Goal: Complete application form: Complete application form

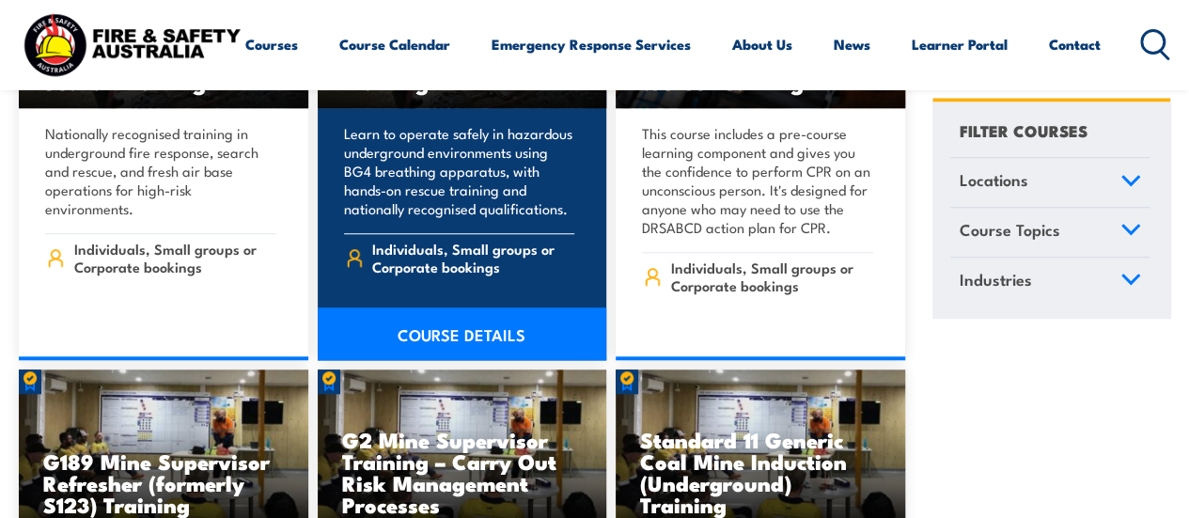
scroll to position [752, 0]
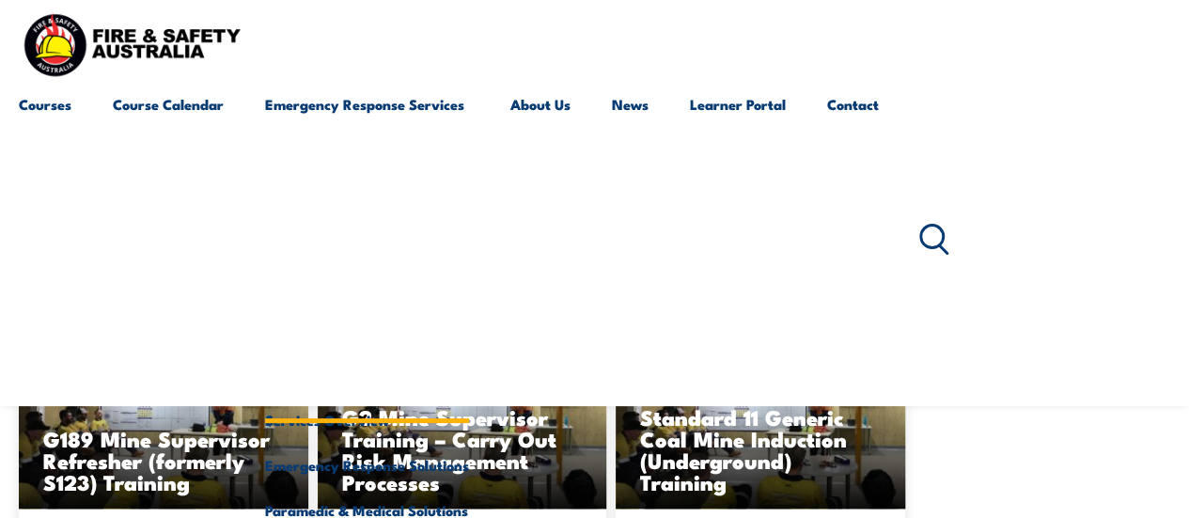
click at [397, 99] on link "Emergency Response Services" at bounding box center [367, 240] width 204 height 316
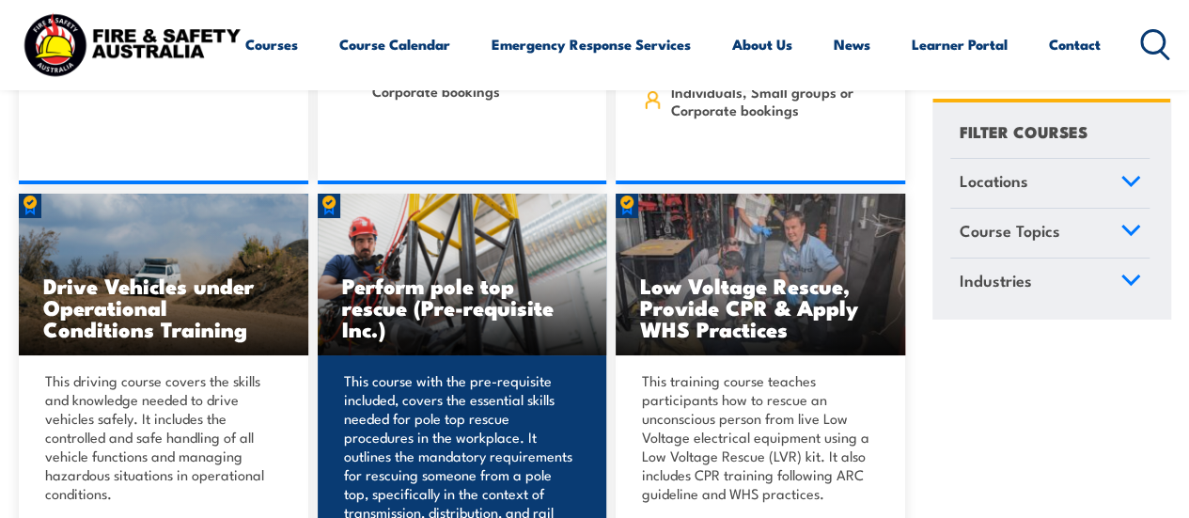
scroll to position [3383, 0]
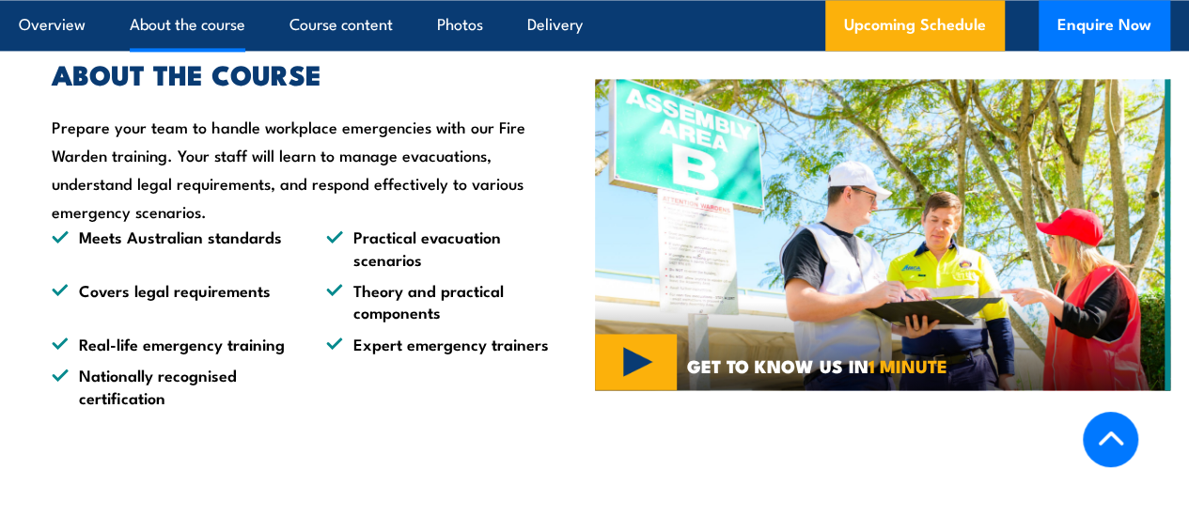
scroll to position [1455, 0]
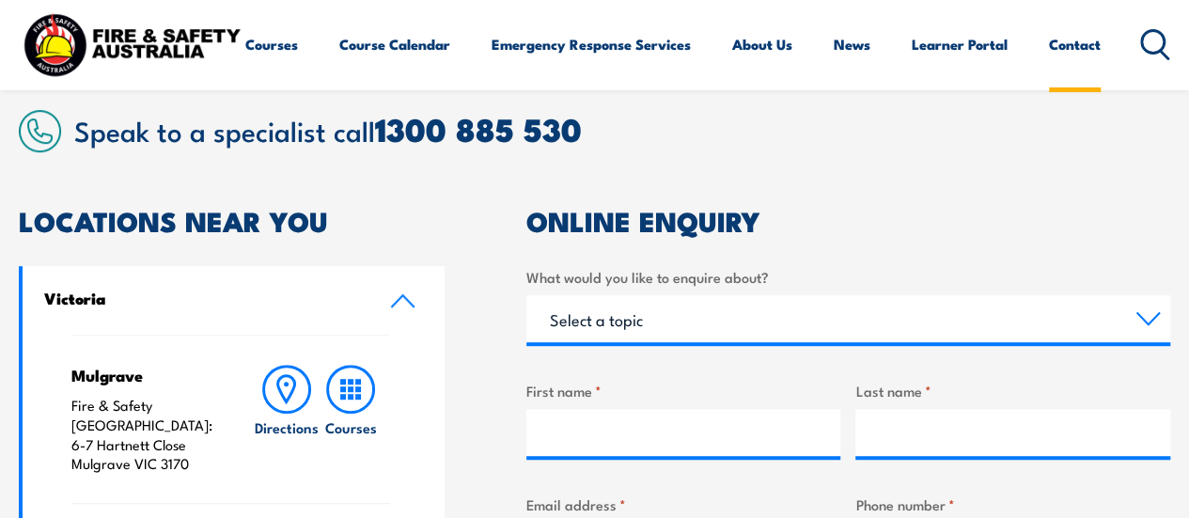
scroll to position [470, 0]
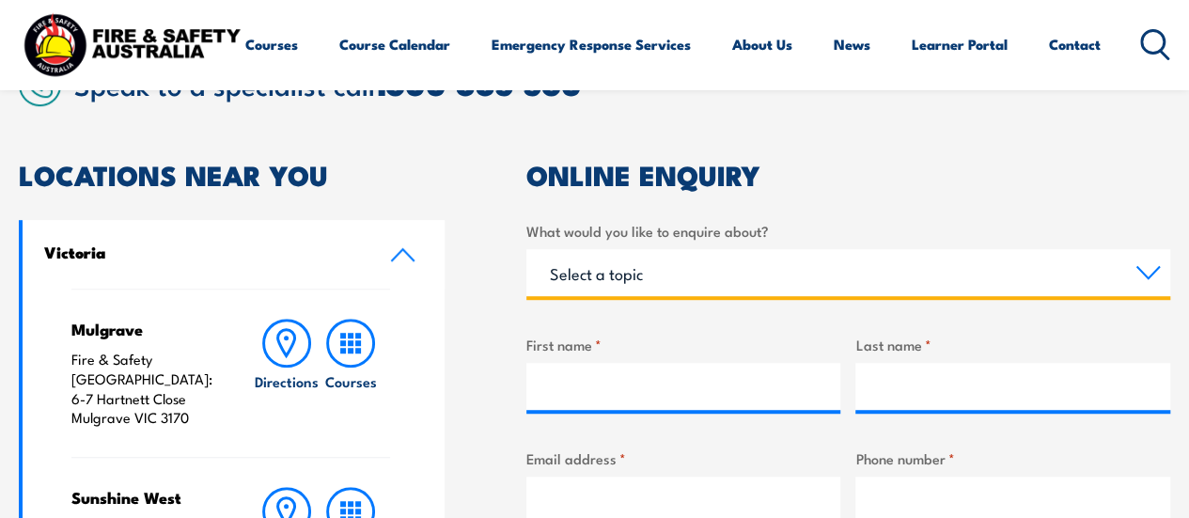
click at [804, 279] on select "Select a topic Training Emergency Response Services General Enquiry" at bounding box center [848, 272] width 644 height 47
select select "Training"
click at [526, 249] on select "Select a topic Training Emergency Response Services General Enquiry" at bounding box center [848, 272] width 644 height 47
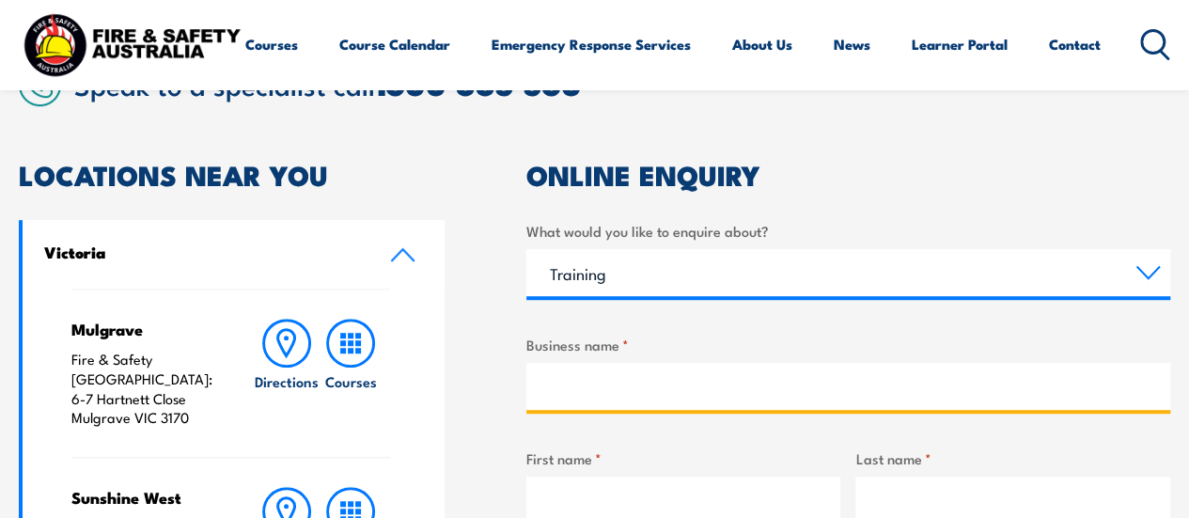
click at [686, 378] on input "Business name *" at bounding box center [848, 386] width 644 height 47
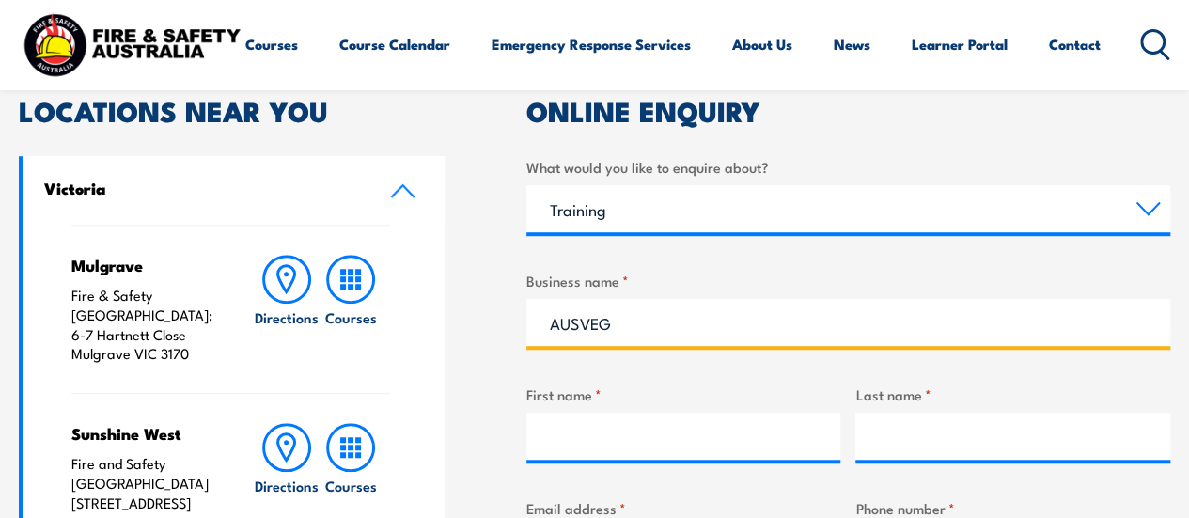
scroll to position [564, 0]
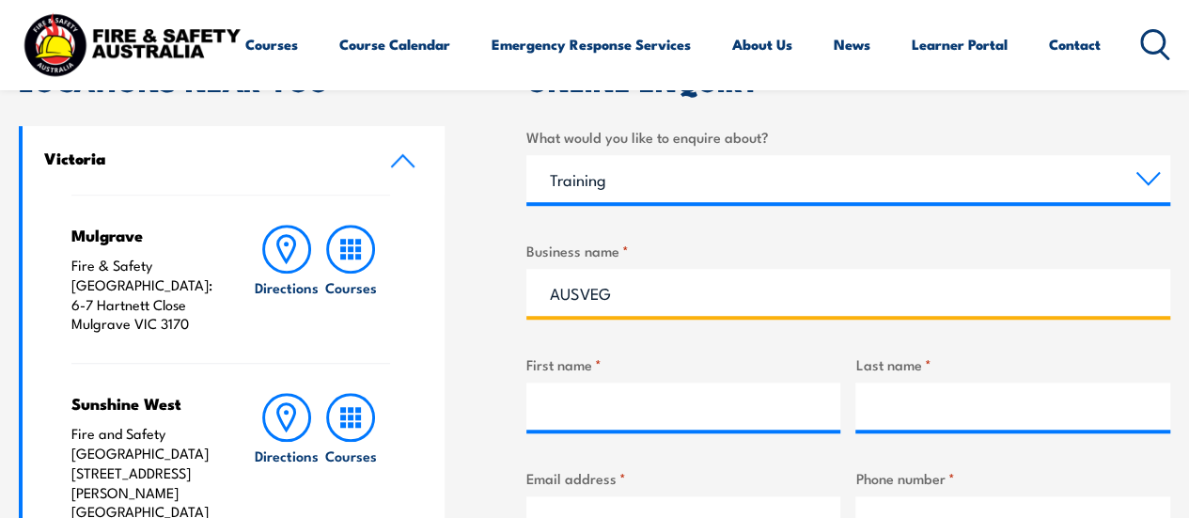
type input "AUSVEG"
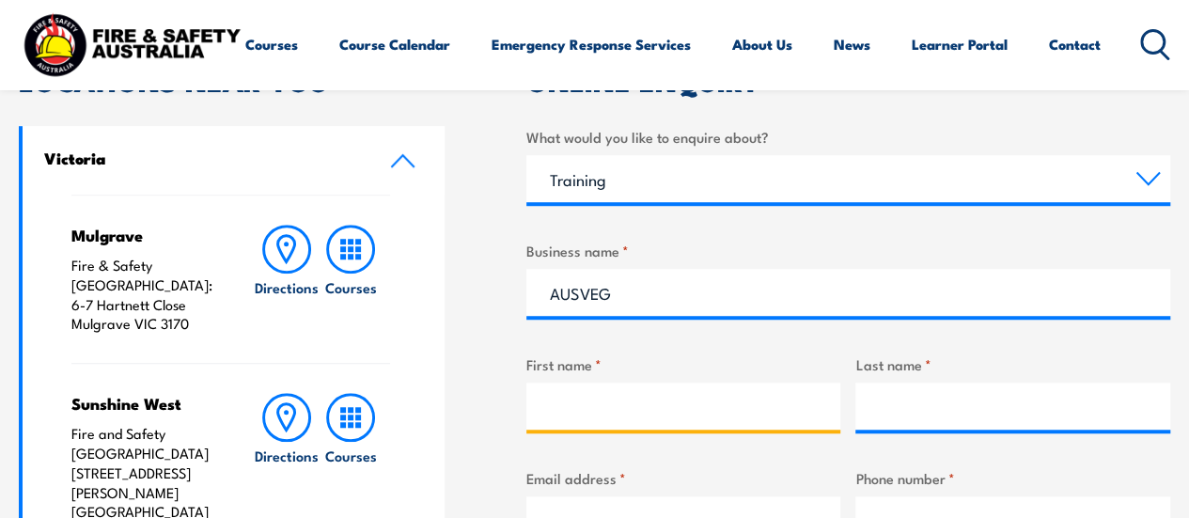
click at [741, 406] on input "First name *" at bounding box center [683, 405] width 315 height 47
type input "Clare"
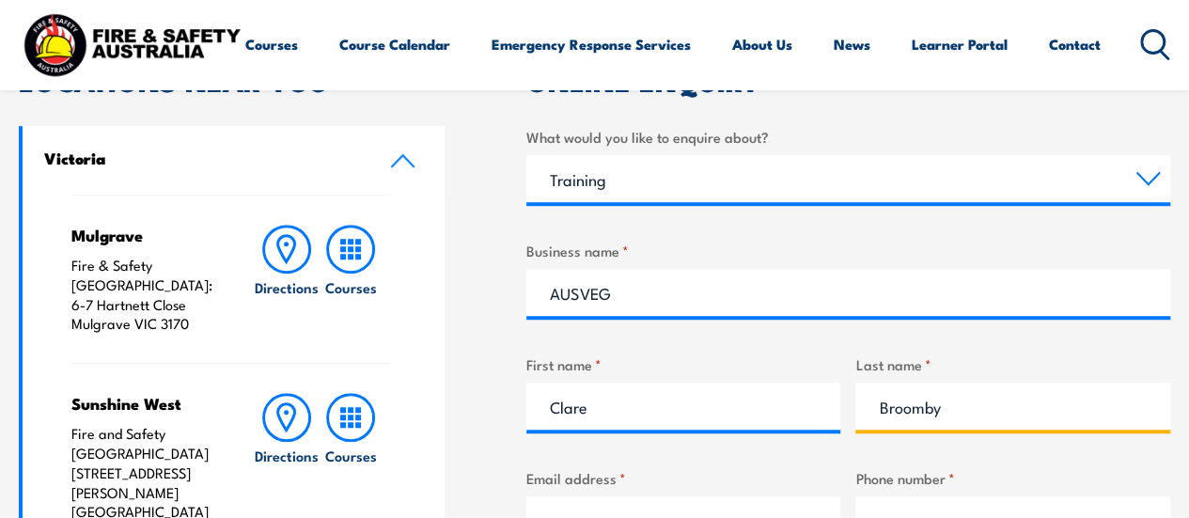
type input "Broomby"
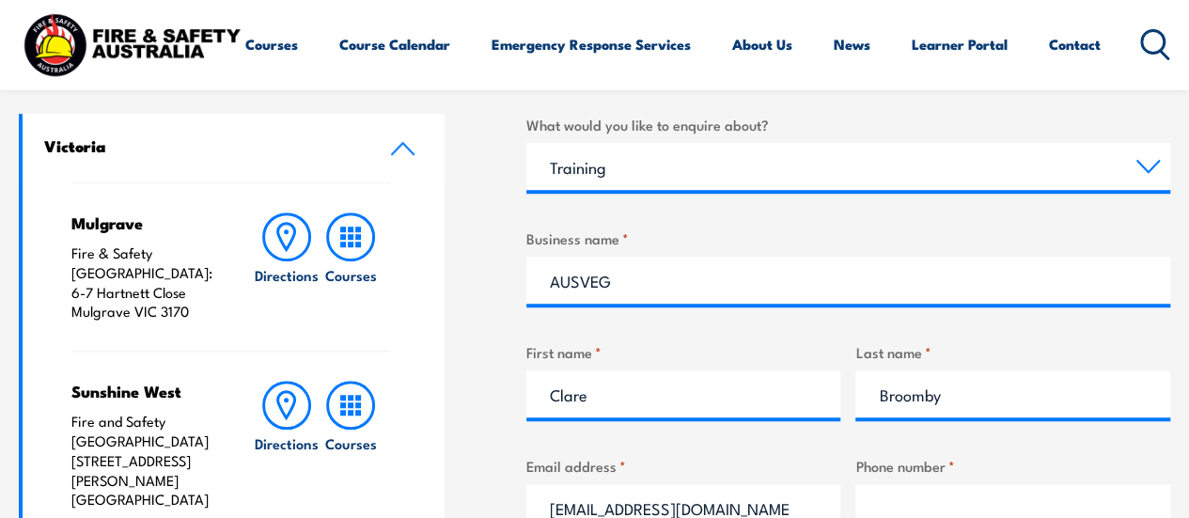
type input "clare.broomby@ausveg.com.au"
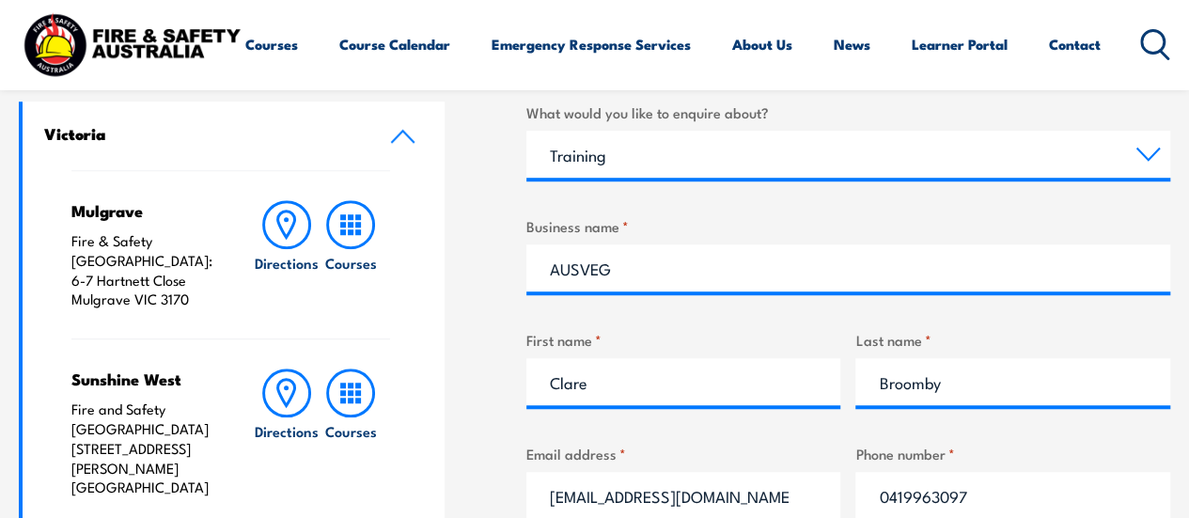
type input "0419963097"
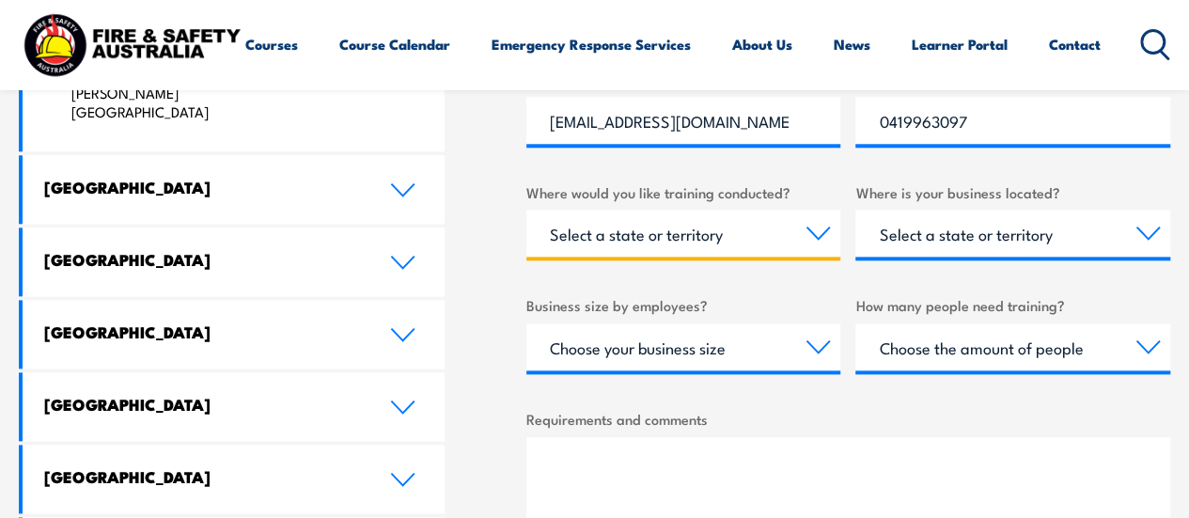
scroll to position [921, 0]
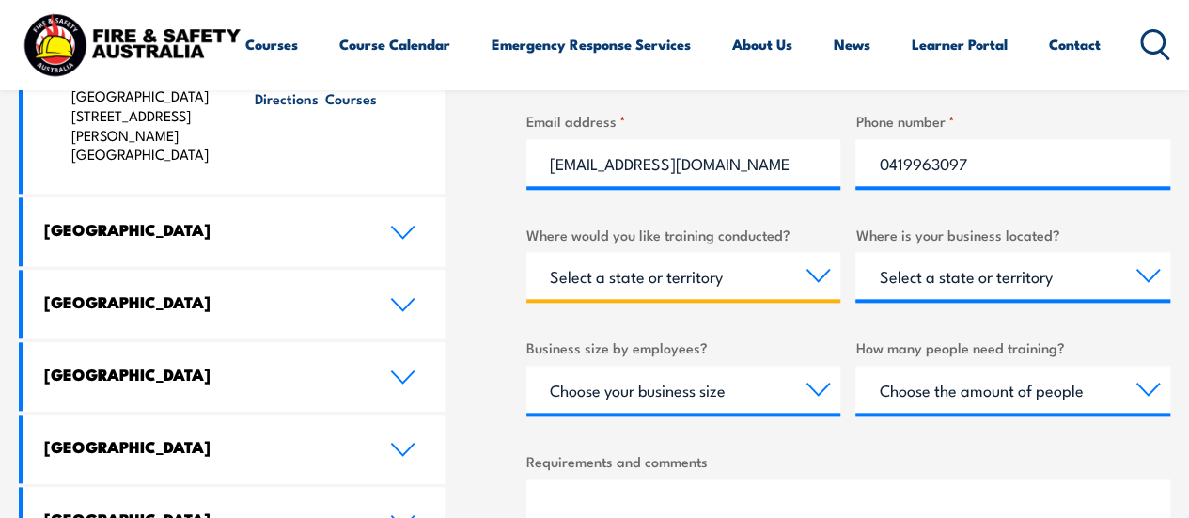
click at [788, 288] on select "Select a state or territory Nationally - multiple locations QLD NSW VIC SA ACT …" at bounding box center [683, 275] width 315 height 47
select select "VIC"
click at [526, 252] on select "Select a state or territory Nationally - multiple locations QLD NSW VIC SA ACT …" at bounding box center [683, 275] width 315 height 47
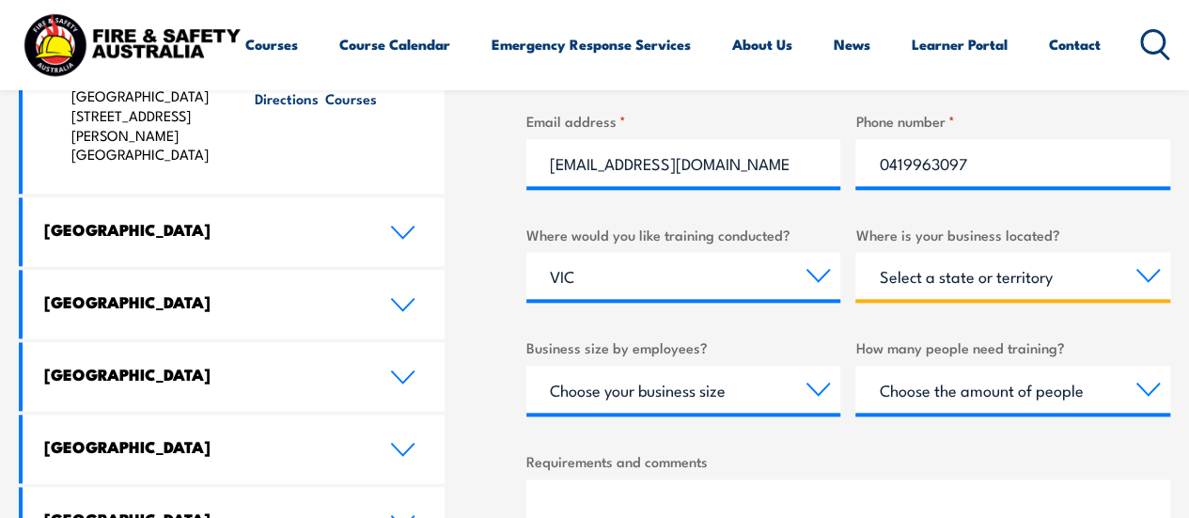
click at [1034, 292] on select "Select a state or territory QLD NSW VIC SA ACT WA TAS NT" at bounding box center [1012, 275] width 315 height 47
select select "VIC"
click at [855, 252] on select "Select a state or territory QLD NSW VIC SA ACT WA TAS NT" at bounding box center [1012, 275] width 315 height 47
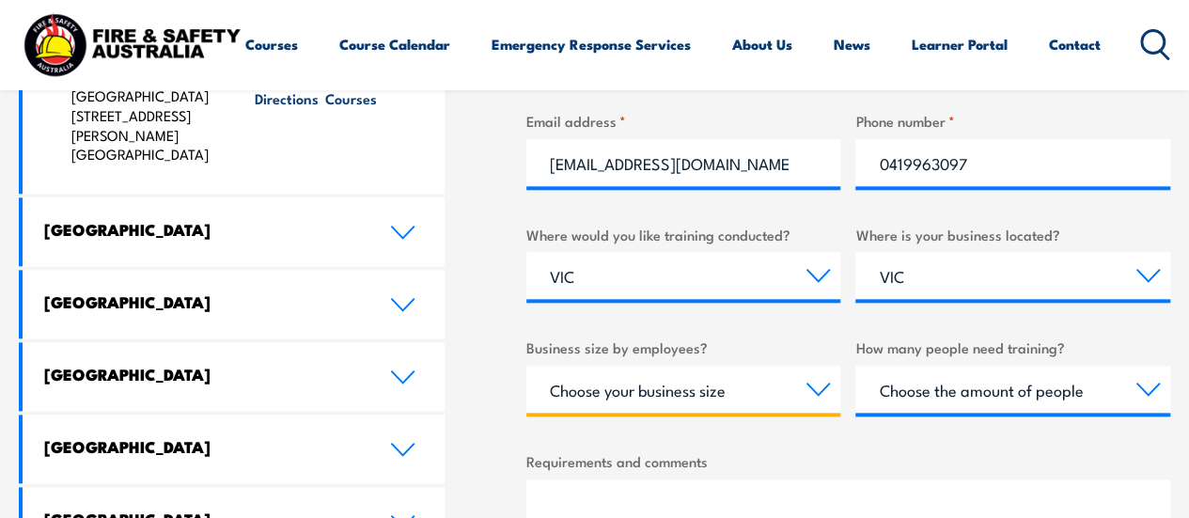
click at [782, 378] on select "Choose your business size 1 to 19 20 to 199 200+" at bounding box center [683, 389] width 315 height 47
select select "1 to 19"
click at [526, 366] on select "Choose your business size 1 to 19 20 to 199 200+" at bounding box center [683, 389] width 315 height 47
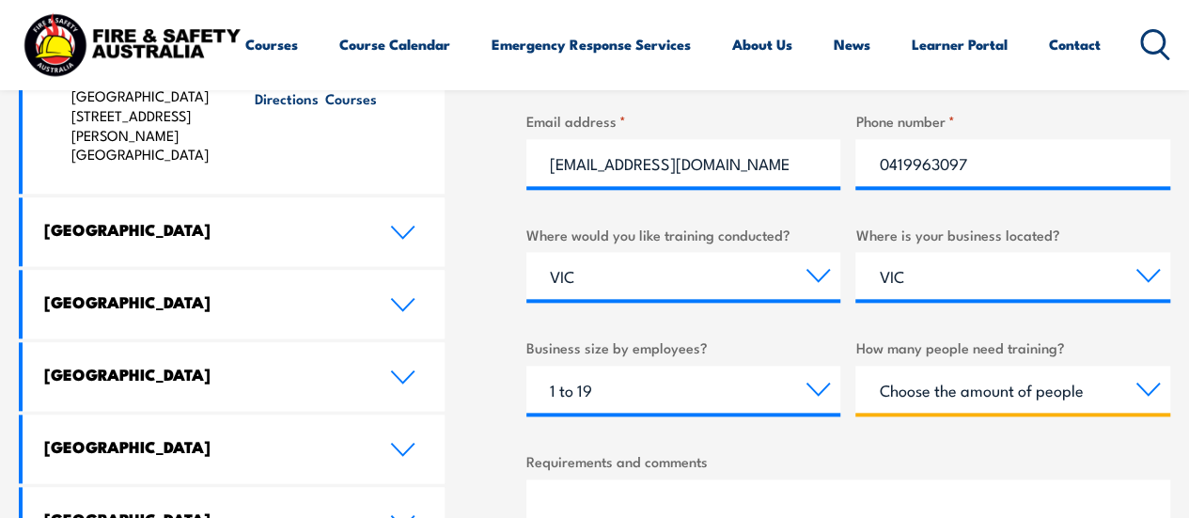
click at [987, 405] on select "Choose the amount of people 1 to 4 5 to 19 20+" at bounding box center [1012, 389] width 315 height 47
select select "1 to 4"
click at [855, 366] on select "Choose the amount of people 1 to 4 5 to 19 20+" at bounding box center [1012, 389] width 315 height 47
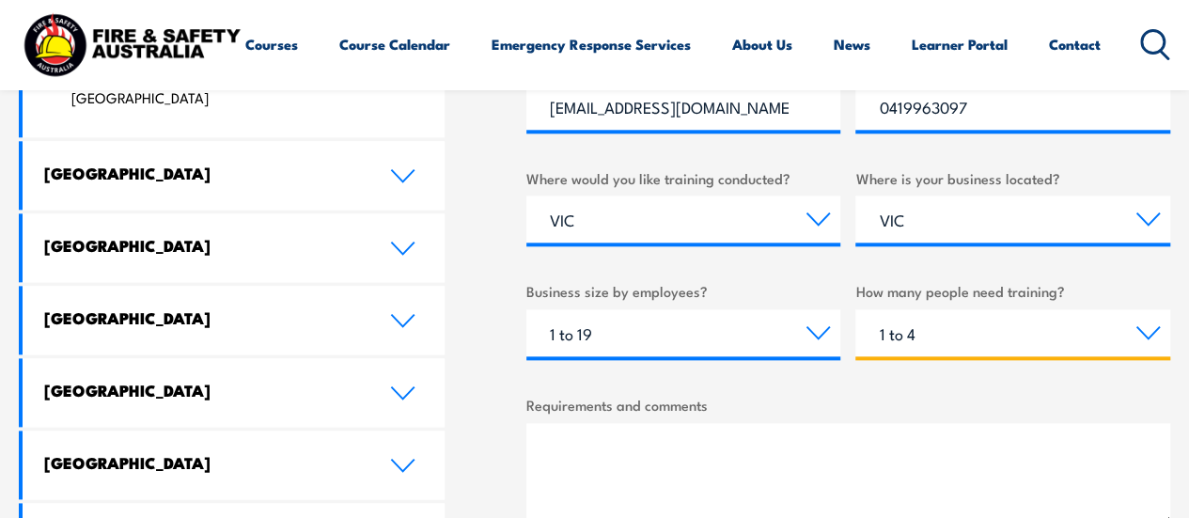
scroll to position [1015, 0]
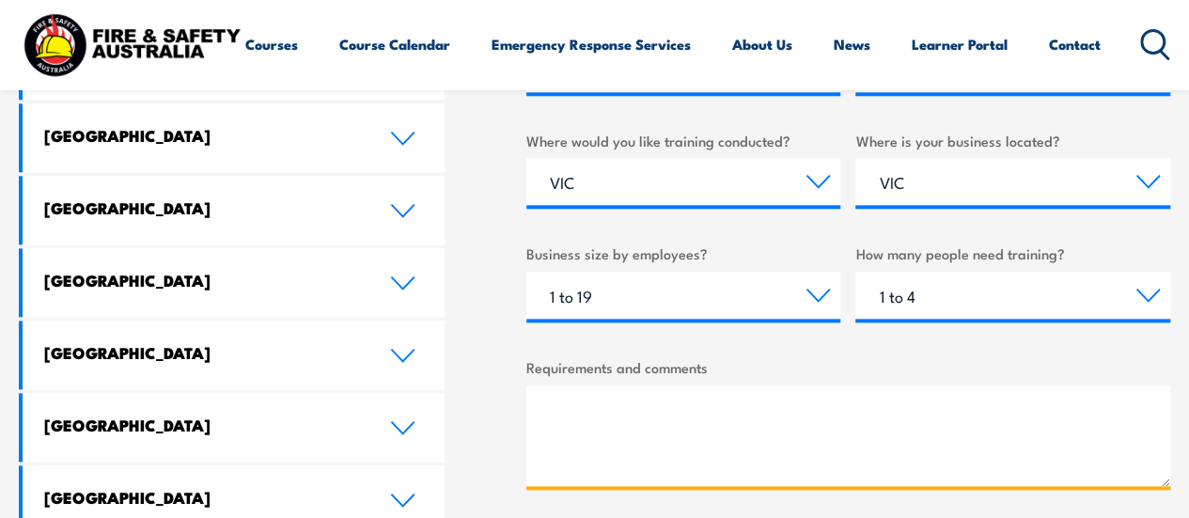
click at [795, 429] on textarea "Requirements and comments" at bounding box center [848, 435] width 644 height 101
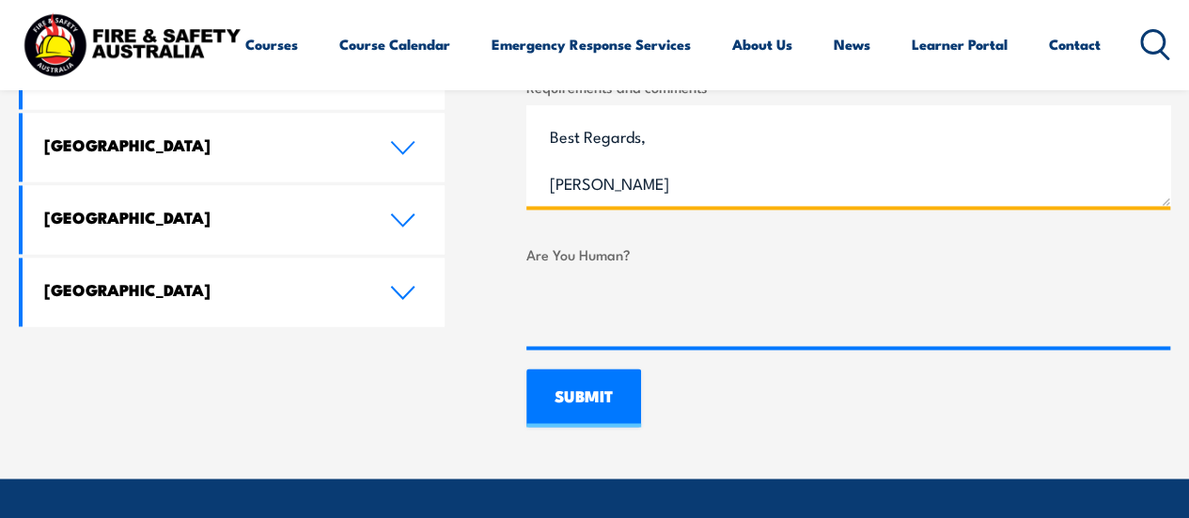
scroll to position [1297, 0]
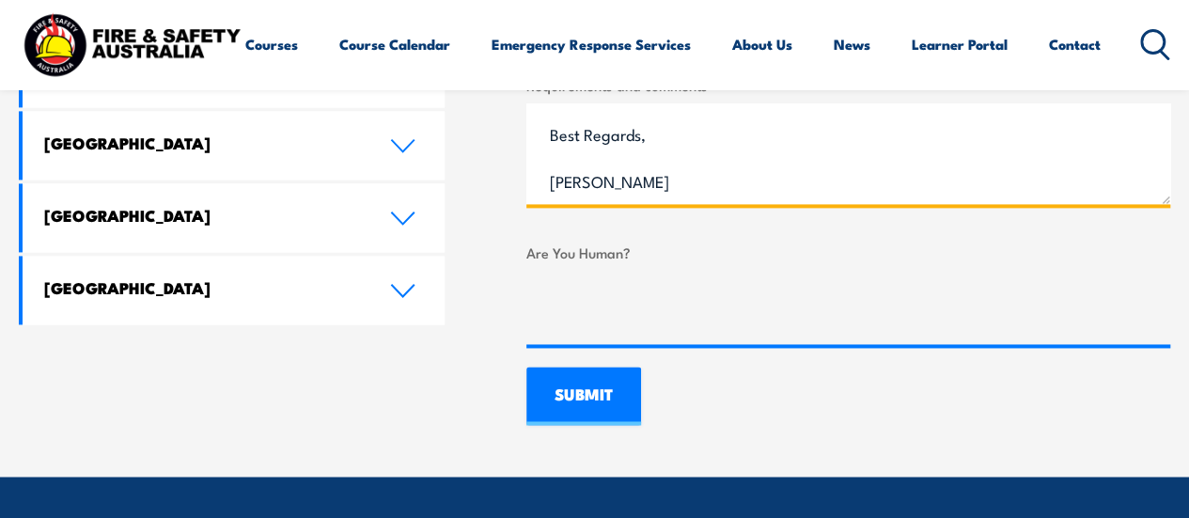
type textarea "Good Afternoon, I would be grateful if you could provide a quote for Fire Warde…"
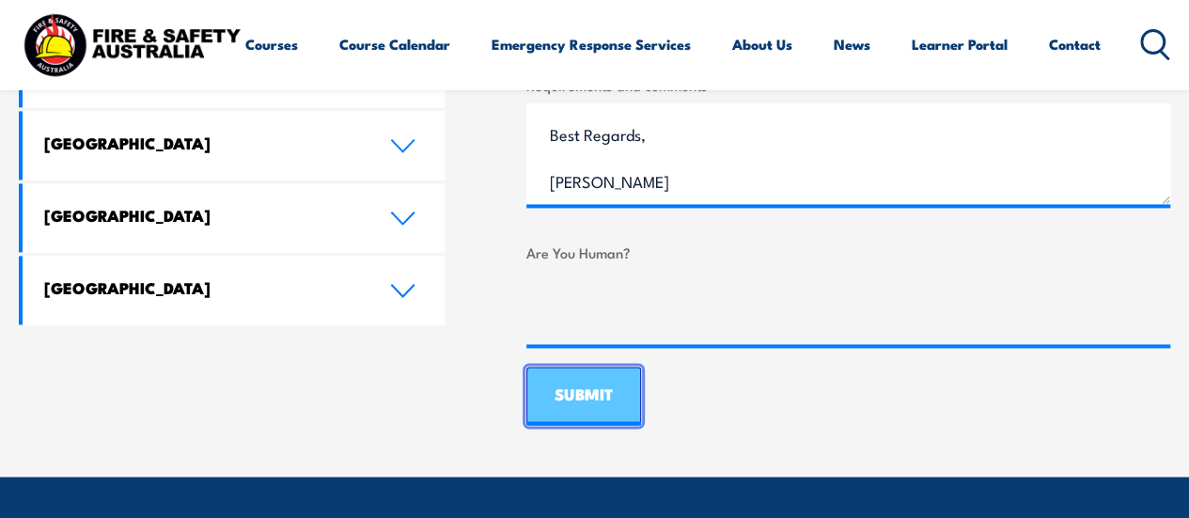
click at [601, 385] on input "SUBMIT" at bounding box center [583, 395] width 115 height 58
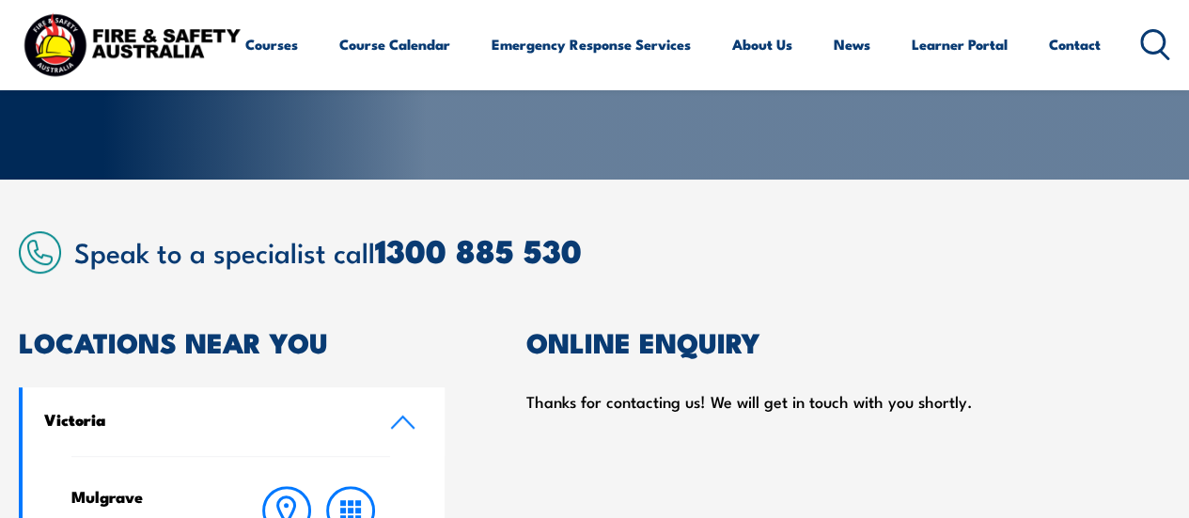
scroll to position [263, 0]
